Goal: Task Accomplishment & Management: Complete application form

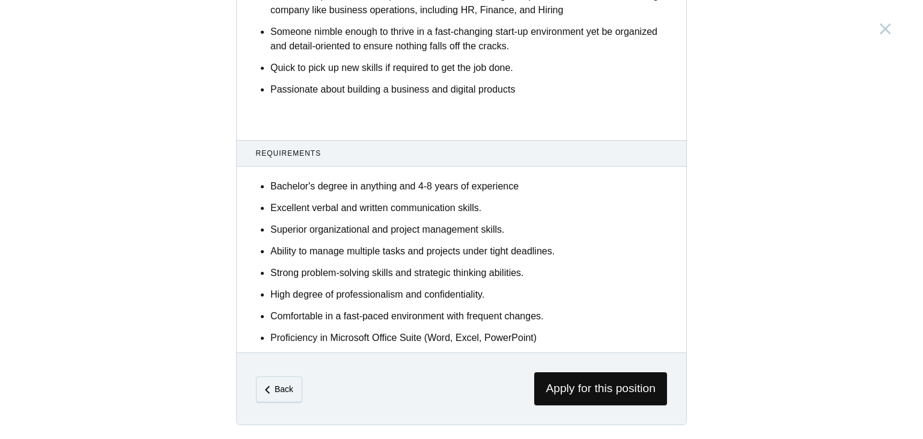
scroll to position [709, 0]
click at [595, 386] on span "Apply for this position" at bounding box center [600, 388] width 133 height 33
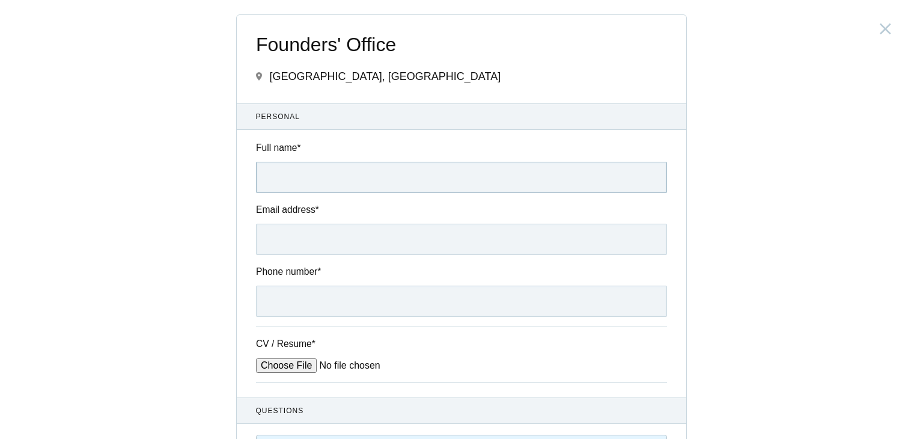
click at [440, 186] on input "Full name *" at bounding box center [461, 177] width 411 height 31
type input "[PERSON_NAME] PR"
type input "[EMAIL_ADDRESS][DOMAIN_NAME]"
type input "9074473177"
click at [288, 360] on input "CV / Resume *" at bounding box center [347, 365] width 182 height 14
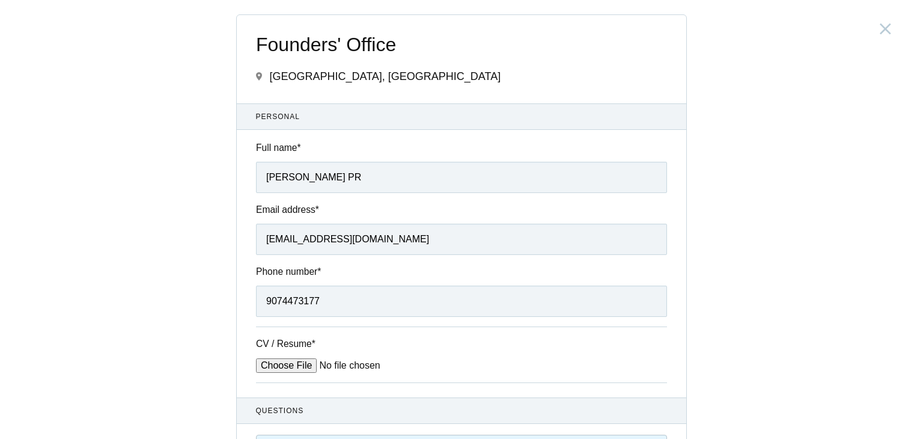
type input "C:\fakepath\[PERSON_NAME] Resume.pdf"
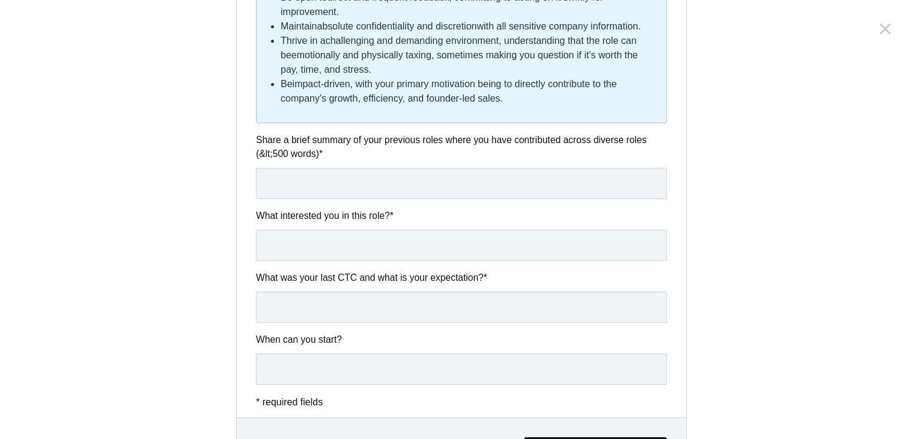
scroll to position [697, 0]
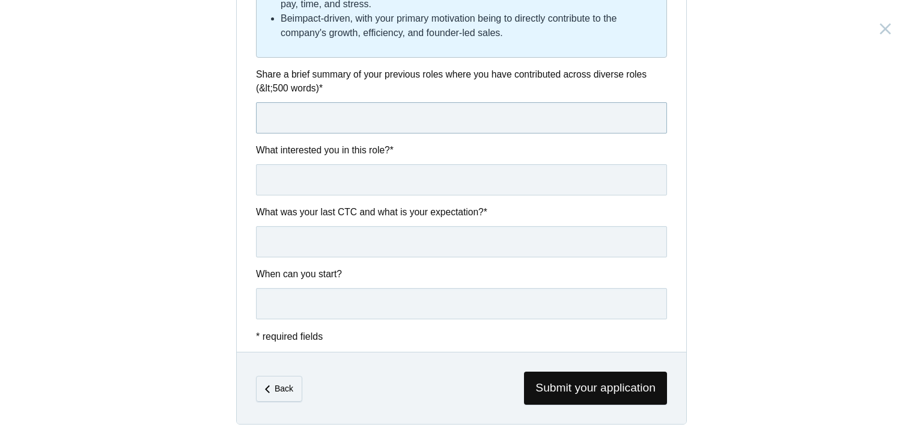
click at [415, 127] on input "text" at bounding box center [461, 117] width 411 height 31
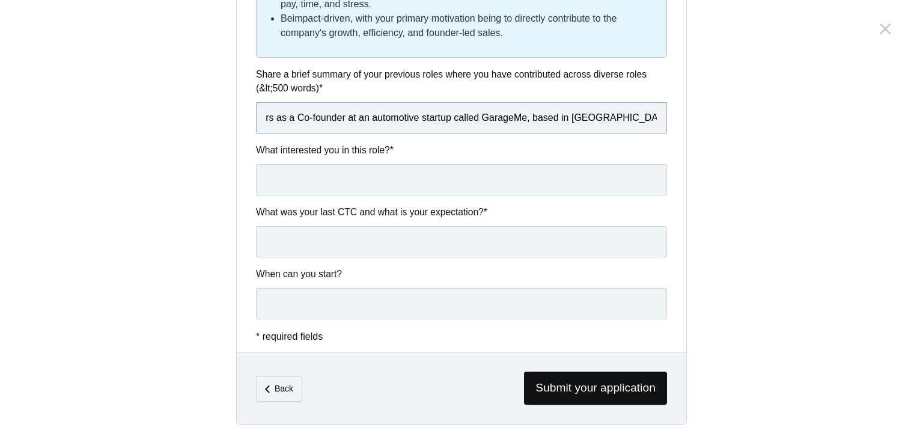
scroll to position [0, 591]
click at [555, 117] on input "Hi. Am [PERSON_NAME] and I come with over 12 years of professional experience. …" at bounding box center [461, 117] width 411 height 31
click at [642, 119] on input "Hi. Am [PERSON_NAME] and I come with over 12 years of professional experience. …" at bounding box center [461, 117] width 411 height 31
type input "Hi. Am [PERSON_NAME] and I come with over 12 years of professional experience. …"
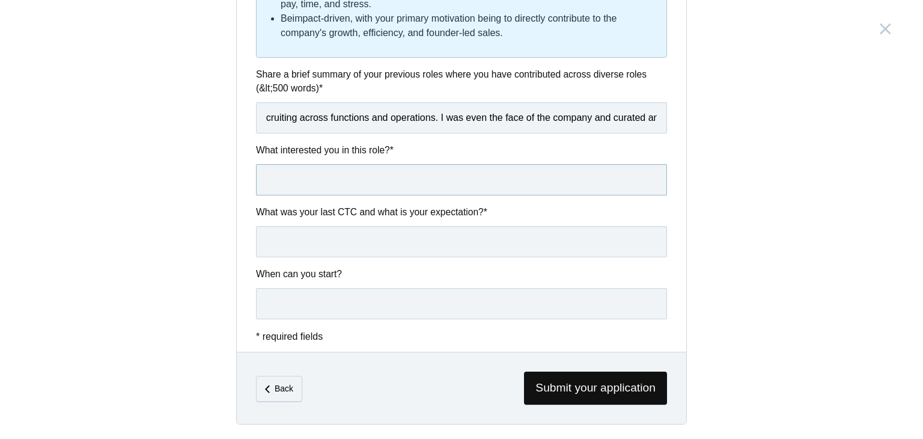
click at [458, 186] on input "text" at bounding box center [461, 179] width 411 height 31
type input "T"
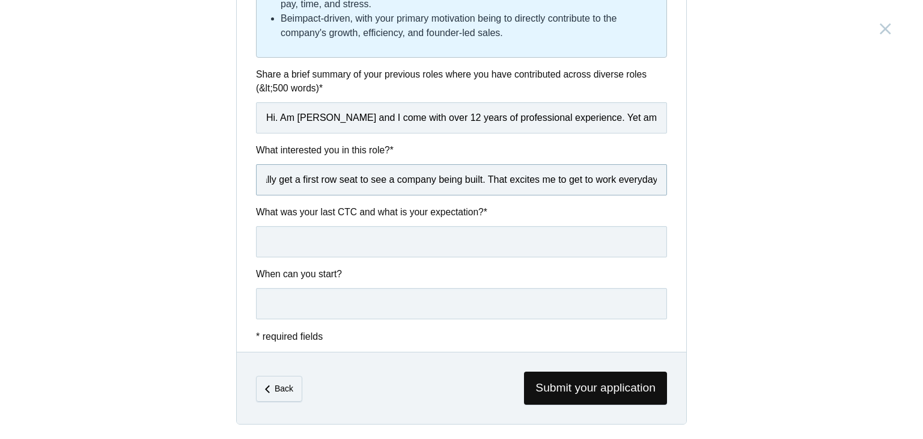
scroll to position [0, 905]
type input "Once a Founder, it's hard to let go of the ecstasy of wearing multiple hats and…"
click at [522, 117] on input "Hi. Am [PERSON_NAME] and I come with over 12 years of professional experience. …" at bounding box center [461, 117] width 411 height 31
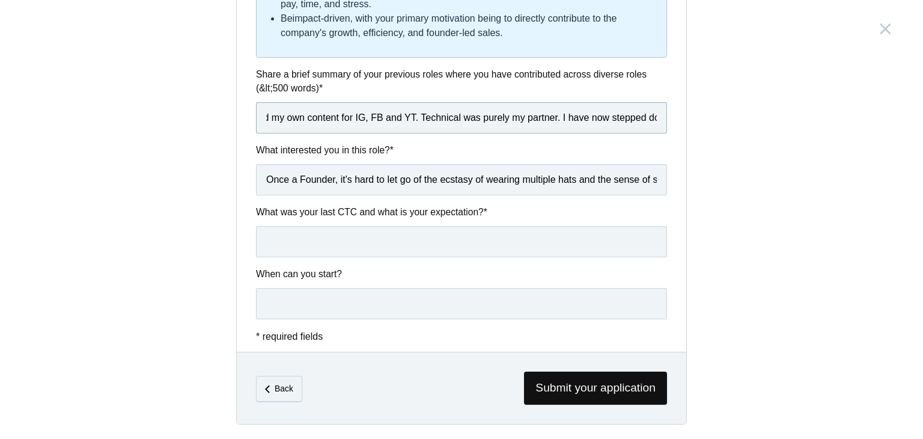
type input "Hi. Am [PERSON_NAME] and I come with over 12 years of professional experience. …"
click at [470, 233] on input "text" at bounding box center [461, 241] width 411 height 31
type input "Last CTC - 760000/-, Expected - 12 or above. Negotiable though."
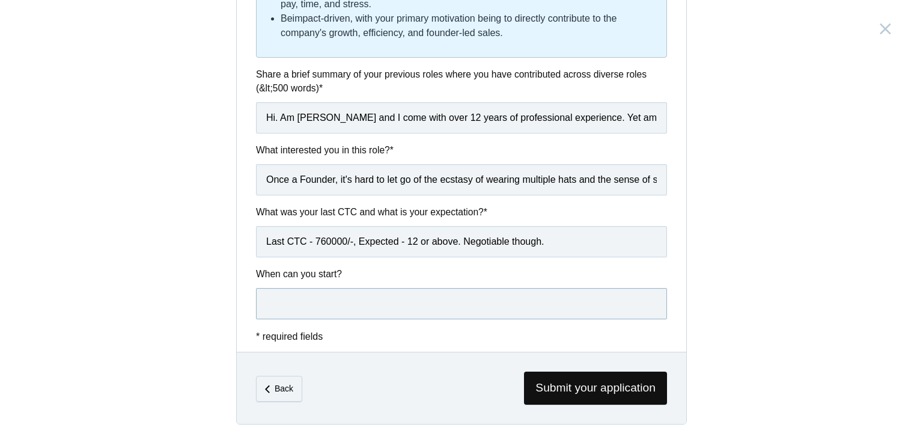
click at [438, 294] on input "text" at bounding box center [461, 303] width 411 height 31
type input "Immediately"
click at [582, 378] on span "Submit your application" at bounding box center [595, 387] width 143 height 33
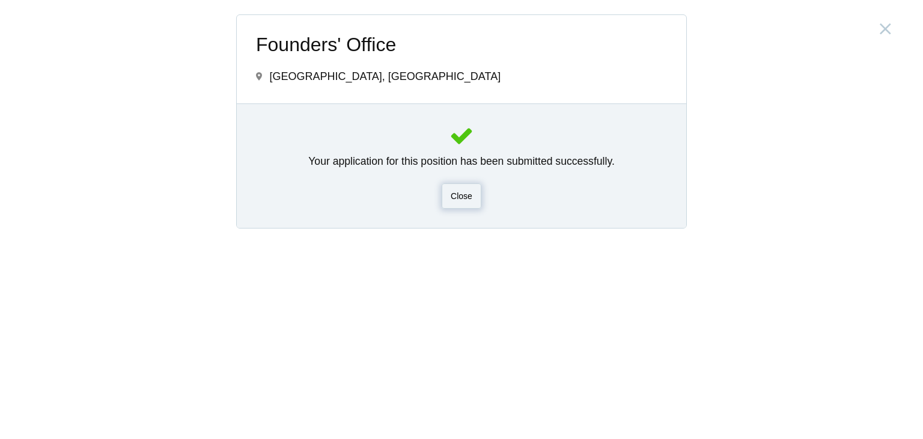
click at [457, 205] on div "Close" at bounding box center [462, 195] width 40 height 25
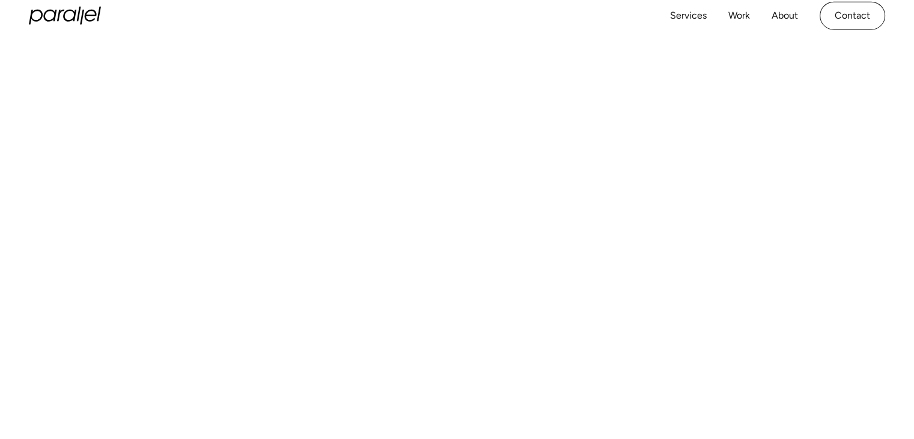
scroll to position [377, 0]
click at [841, 43] on div "Services Work About Careers Contact LinkedIn Twitter (X)" at bounding box center [457, 23] width 914 height 47
click at [849, 39] on div "Services Work About Careers Contact LinkedIn Twitter (X)" at bounding box center [457, 23] width 914 height 47
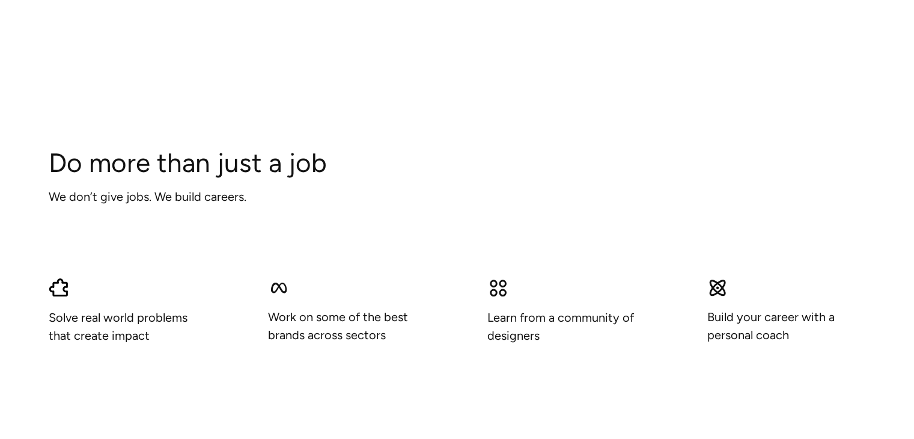
scroll to position [820, 0]
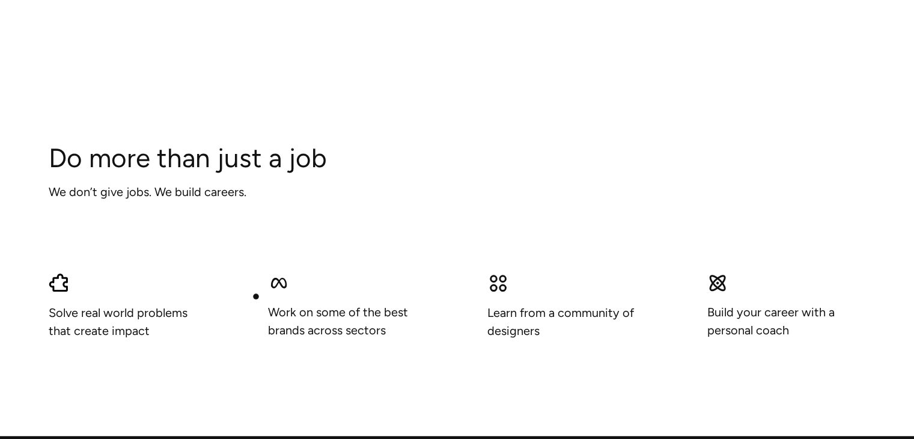
click at [256, 296] on div "Solve real world problems that create impact Work on some of the best brands ac…" at bounding box center [457, 305] width 817 height 67
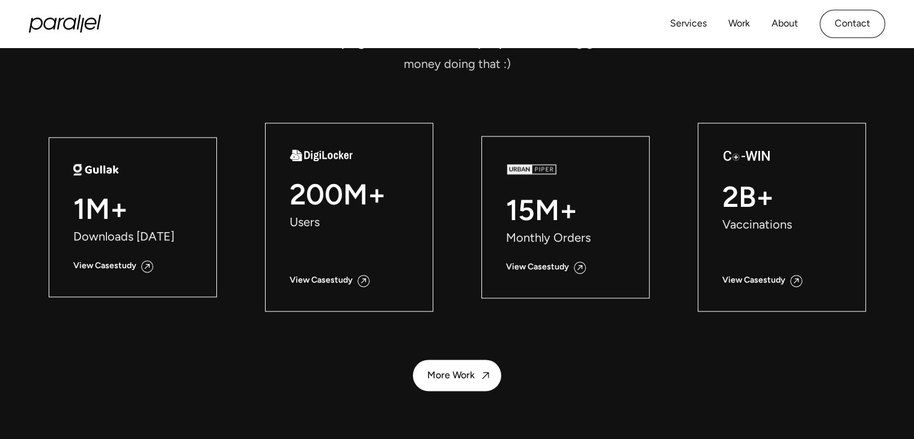
scroll to position [1447, 0]
click at [228, 316] on div "Do more than just make money✨ As designers, we have the power to shape the worl…" at bounding box center [457, 147] width 817 height 486
click at [442, 364] on link "More Work" at bounding box center [457, 374] width 88 height 31
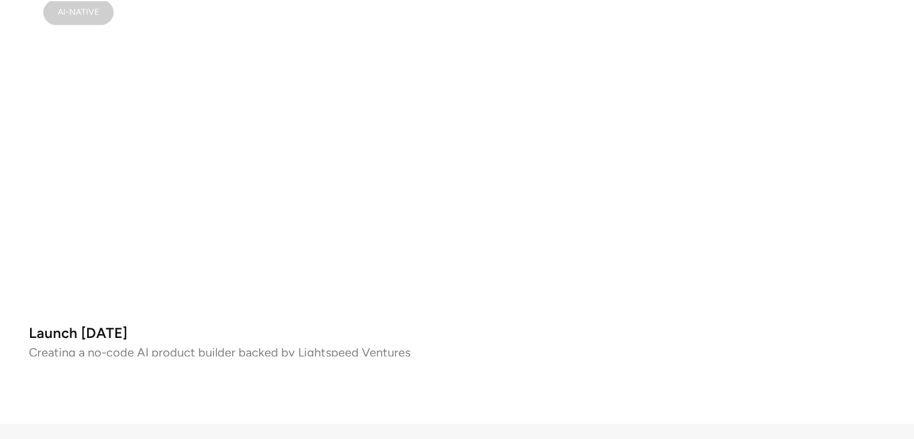
scroll to position [7211, 0]
